Goal: Task Accomplishment & Management: Manage account settings

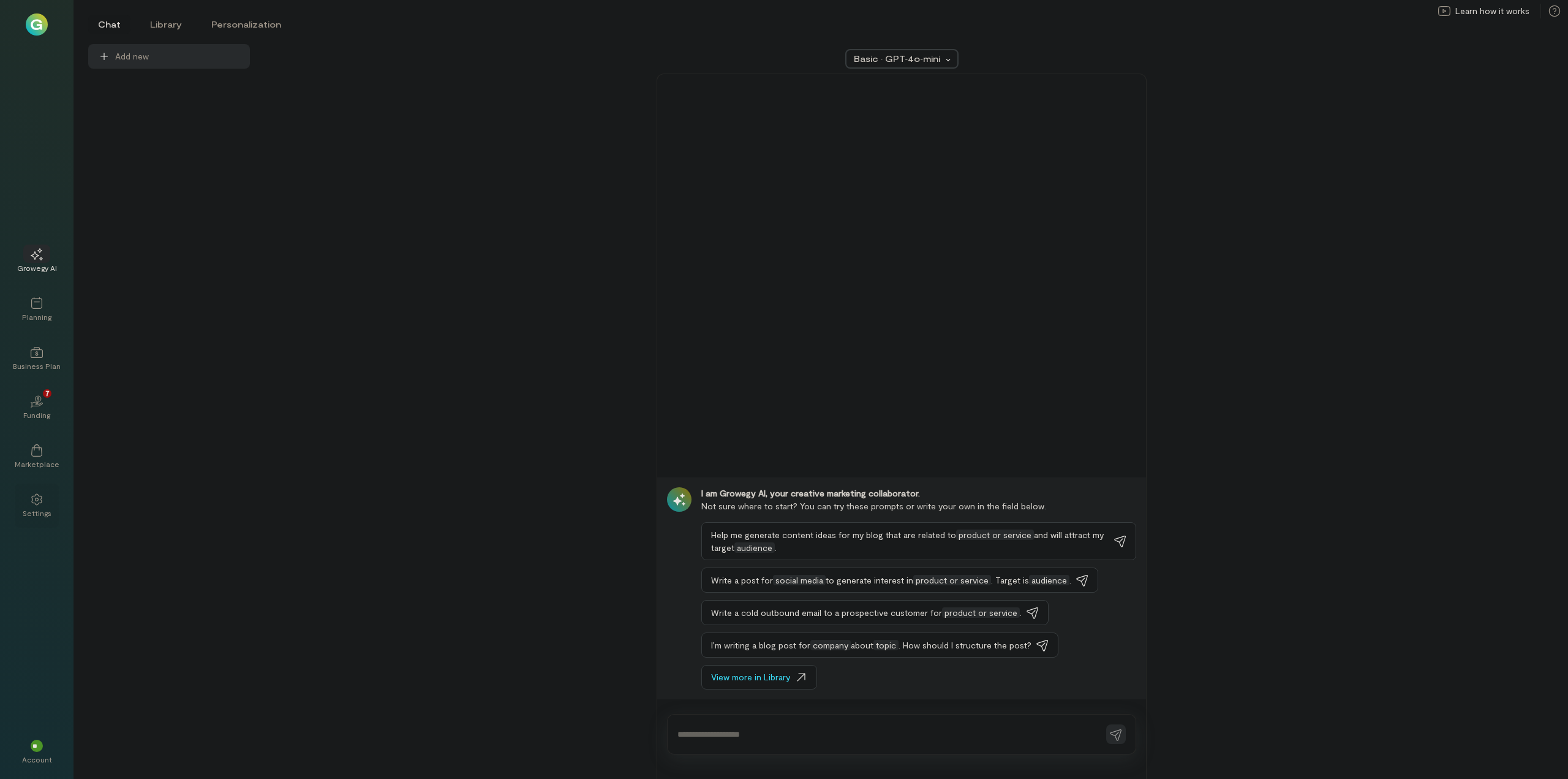
click at [38, 498] on icon at bounding box center [37, 499] width 11 height 12
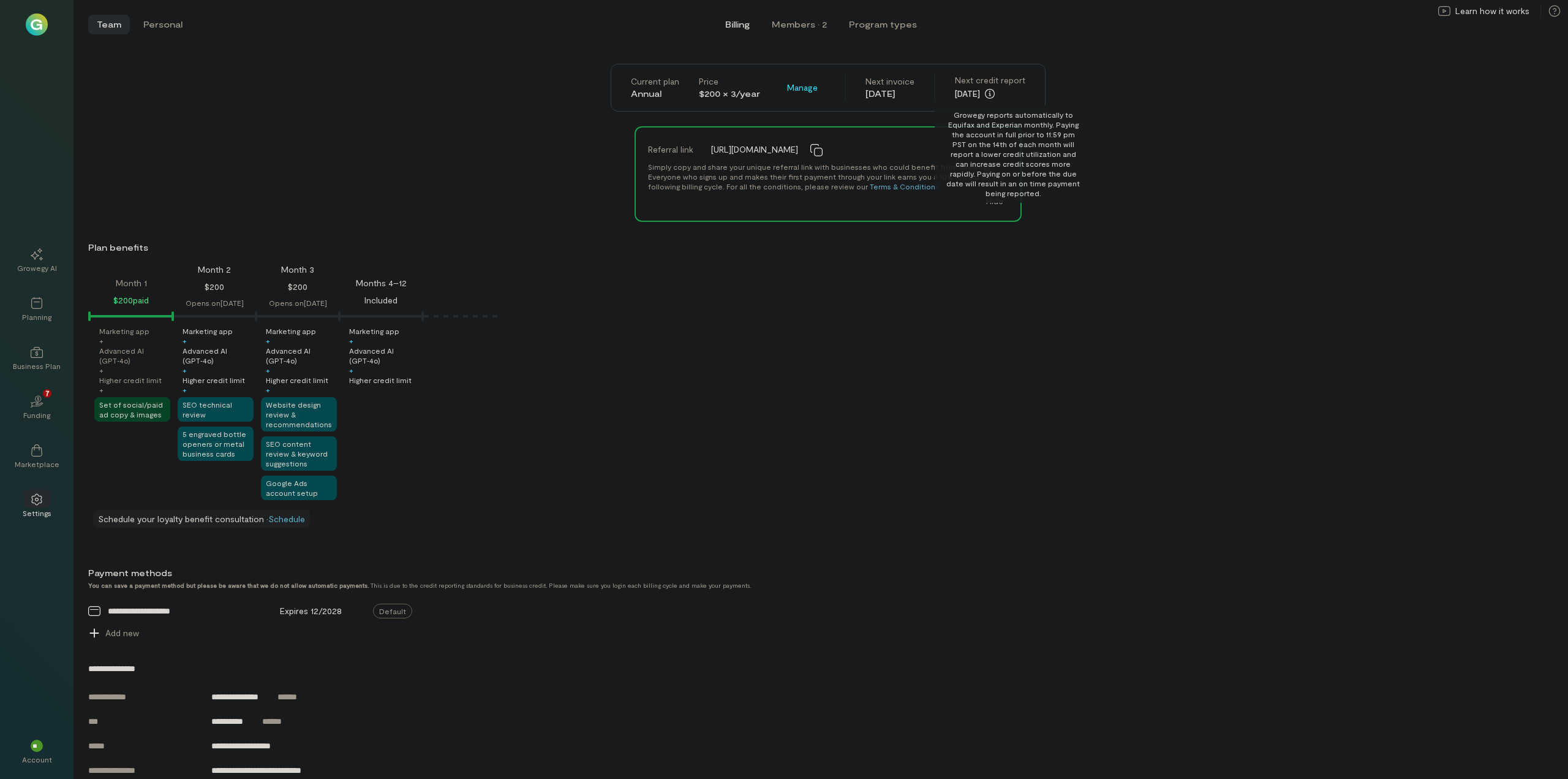
click at [994, 92] on icon "button" at bounding box center [989, 93] width 10 height 10
click at [994, 93] on icon "button" at bounding box center [989, 93] width 10 height 10
